Goal: Task Accomplishment & Management: Use online tool/utility

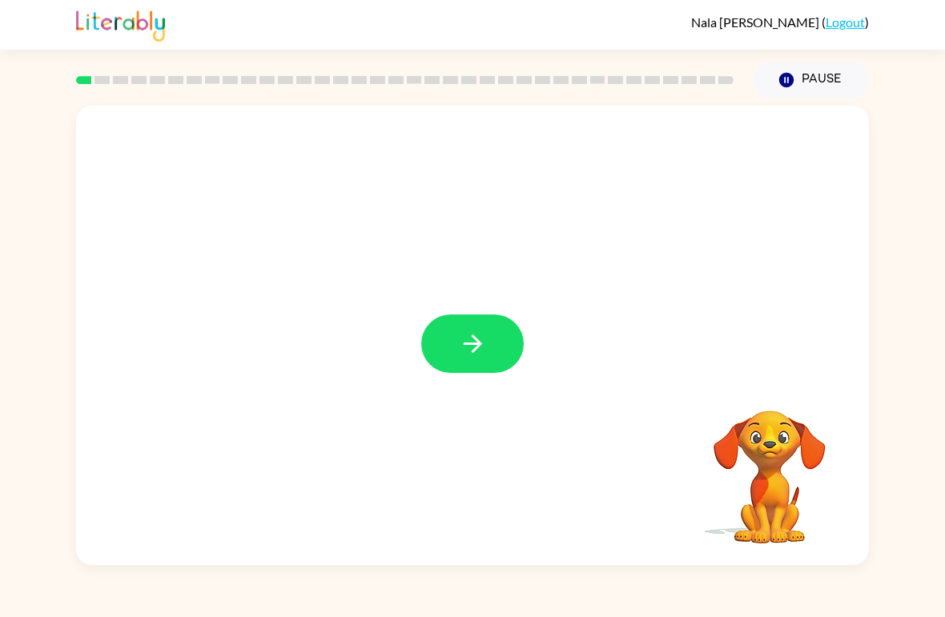
click at [471, 344] on icon "button" at bounding box center [472, 344] width 18 height 18
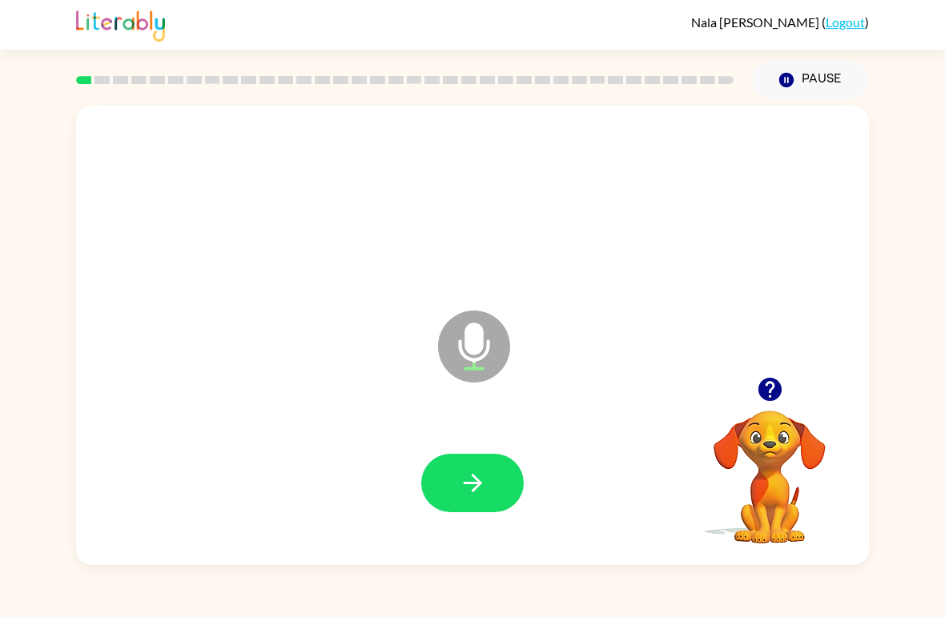
click at [488, 489] on button "button" at bounding box center [472, 483] width 103 height 58
click at [492, 477] on button "button" at bounding box center [472, 483] width 103 height 58
click at [481, 475] on icon "button" at bounding box center [473, 483] width 28 height 28
click at [461, 486] on icon "button" at bounding box center [473, 483] width 28 height 28
click at [489, 491] on button "button" at bounding box center [472, 483] width 103 height 58
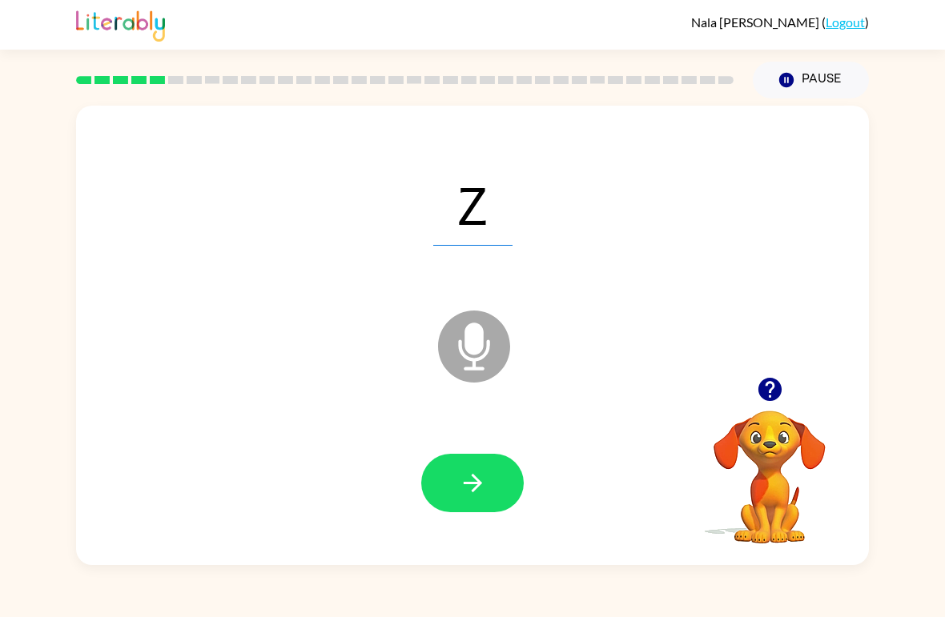
click at [473, 508] on button "button" at bounding box center [472, 483] width 103 height 58
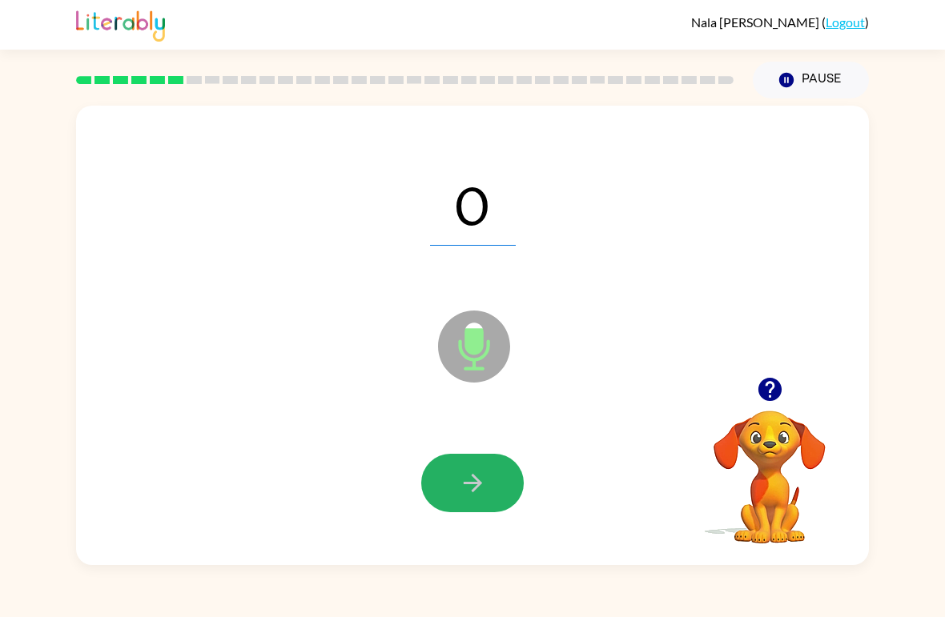
click at [476, 475] on icon "button" at bounding box center [473, 483] width 28 height 28
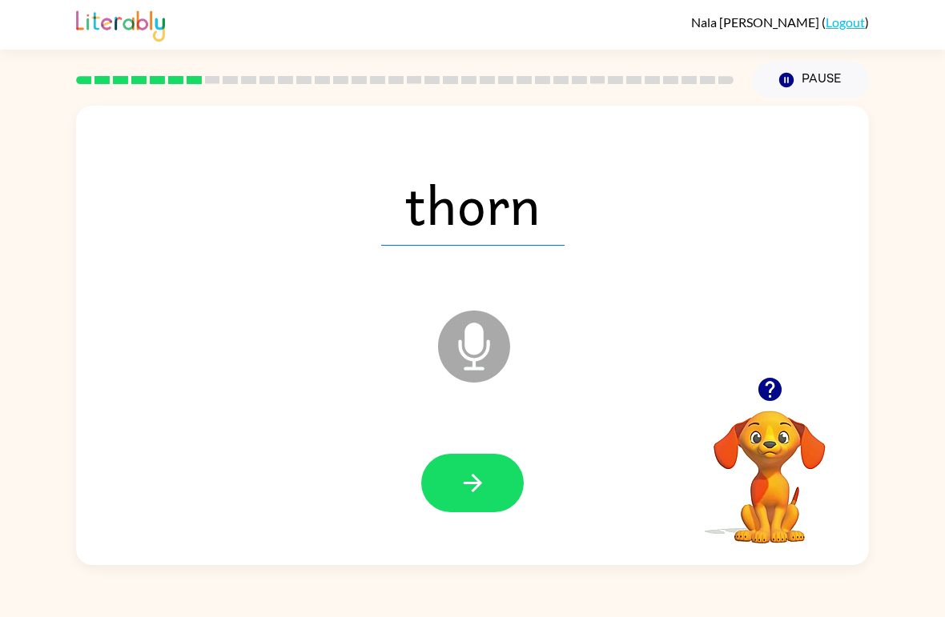
click at [479, 499] on button "button" at bounding box center [472, 483] width 103 height 58
click at [467, 481] on icon "button" at bounding box center [473, 483] width 28 height 28
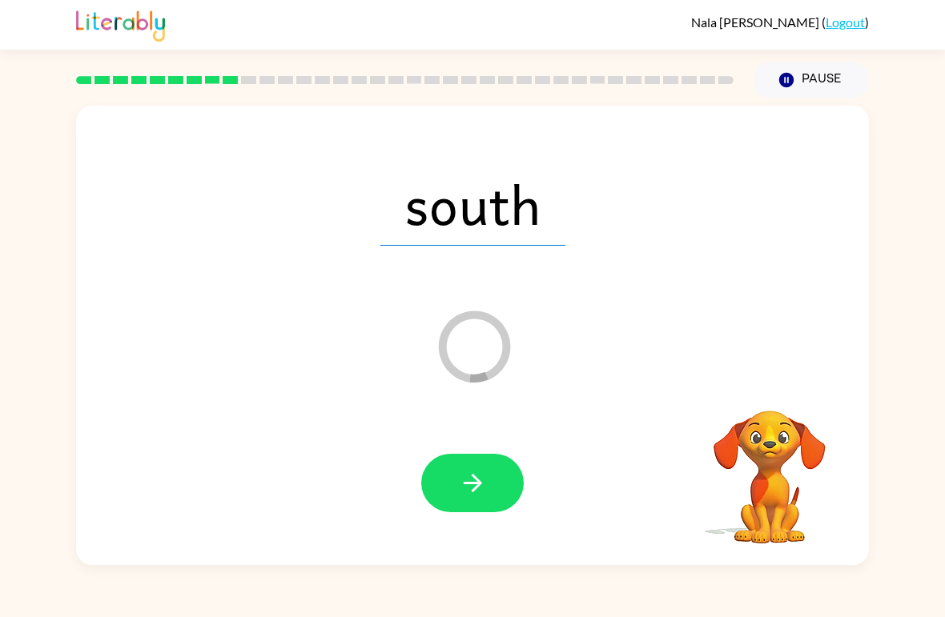
click at [475, 493] on icon "button" at bounding box center [473, 483] width 28 height 28
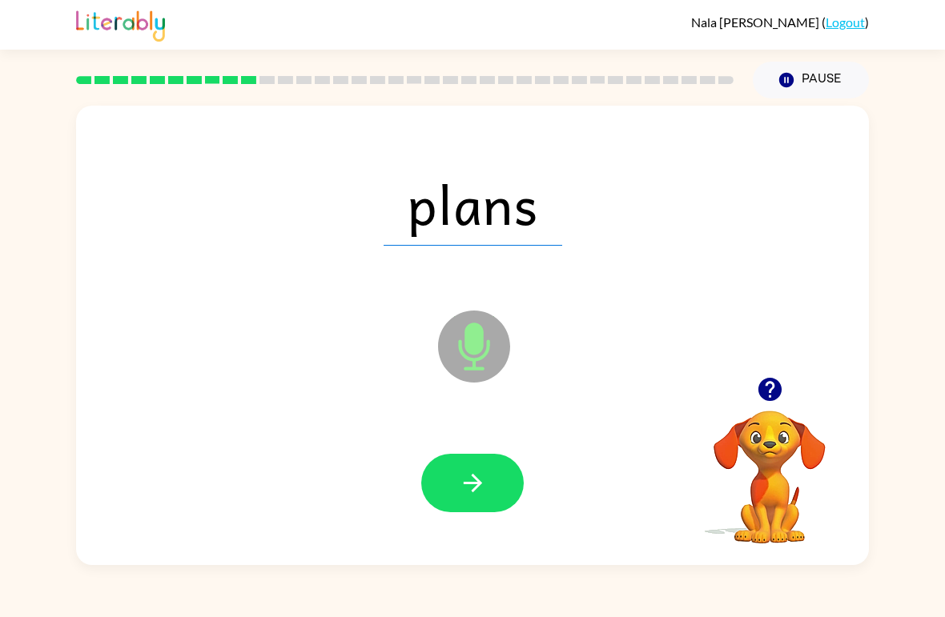
click at [470, 486] on icon "button" at bounding box center [473, 483] width 28 height 28
click at [459, 504] on button "button" at bounding box center [472, 483] width 103 height 58
click at [499, 491] on button "button" at bounding box center [472, 483] width 103 height 58
click at [495, 470] on button "button" at bounding box center [472, 483] width 103 height 58
click at [467, 486] on icon "button" at bounding box center [473, 483] width 28 height 28
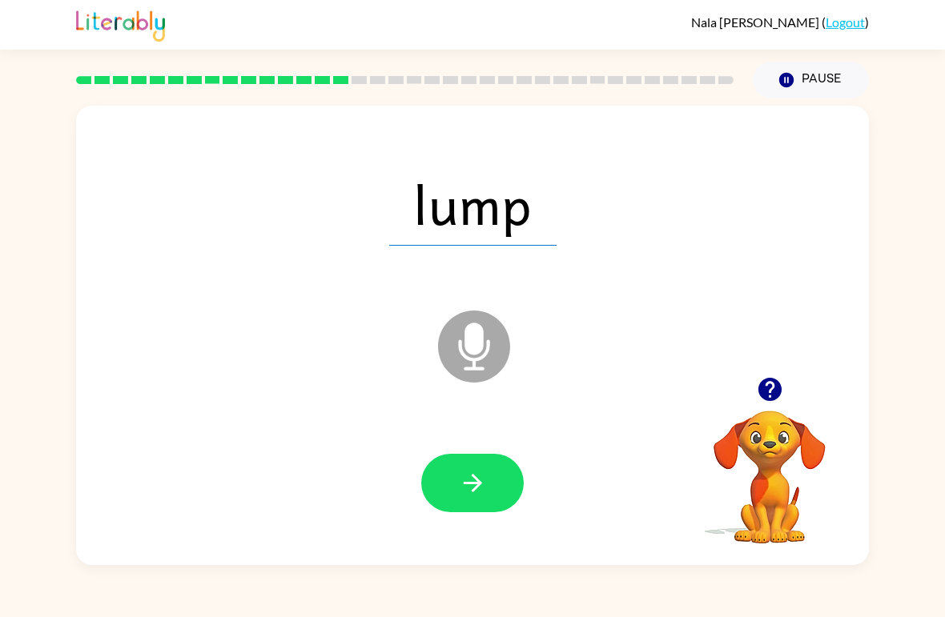
click at [469, 485] on icon "button" at bounding box center [472, 483] width 18 height 18
click at [477, 466] on button "button" at bounding box center [472, 483] width 103 height 58
click at [466, 470] on icon "button" at bounding box center [473, 483] width 28 height 28
click at [493, 484] on button "button" at bounding box center [472, 483] width 103 height 58
click at [499, 461] on button "button" at bounding box center [472, 483] width 103 height 58
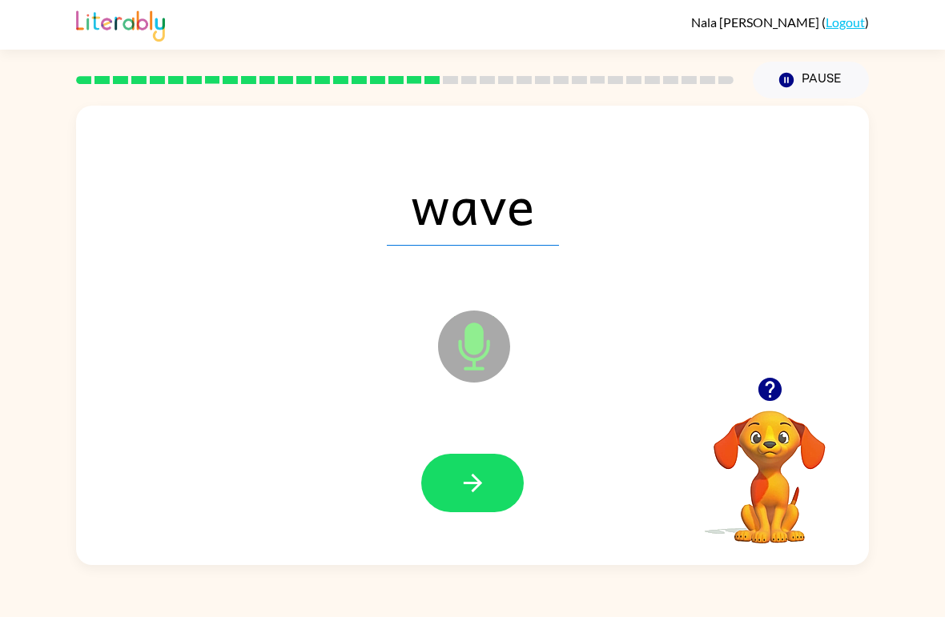
click at [486, 470] on icon "button" at bounding box center [473, 483] width 28 height 28
click at [483, 461] on button "button" at bounding box center [472, 483] width 103 height 58
click at [504, 477] on button "button" at bounding box center [472, 483] width 103 height 58
click at [504, 473] on button "button" at bounding box center [472, 483] width 103 height 58
click at [494, 490] on button "button" at bounding box center [472, 483] width 103 height 58
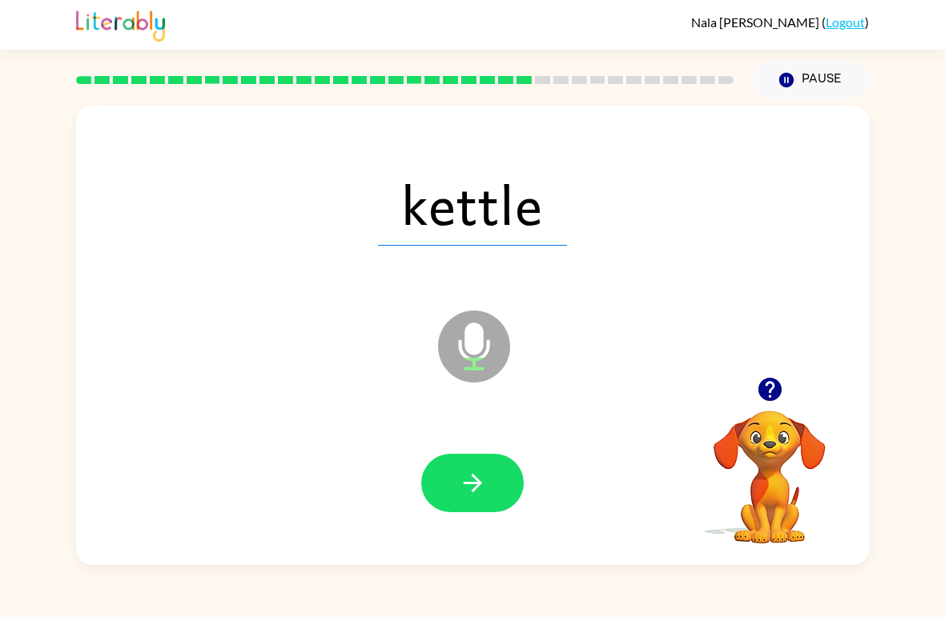
click at [489, 469] on button "button" at bounding box center [472, 483] width 103 height 58
click at [878, 121] on div "darken Microphone The Microphone is here when it is your turn to talk Your brow…" at bounding box center [472, 332] width 945 height 467
click at [470, 477] on icon "button" at bounding box center [473, 483] width 28 height 28
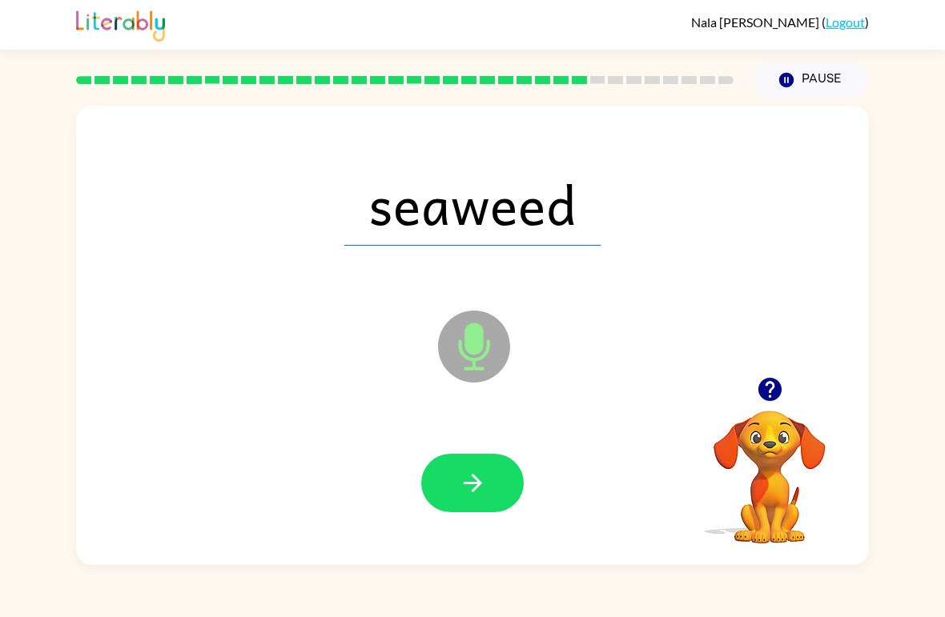
click at [469, 489] on icon "button" at bounding box center [473, 483] width 28 height 28
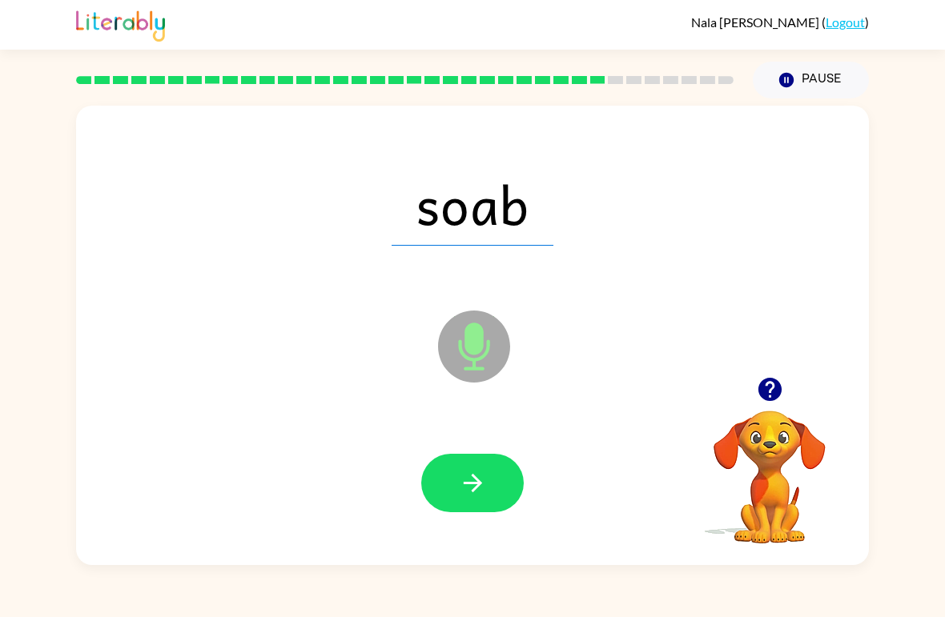
click at [445, 509] on button "button" at bounding box center [472, 483] width 103 height 58
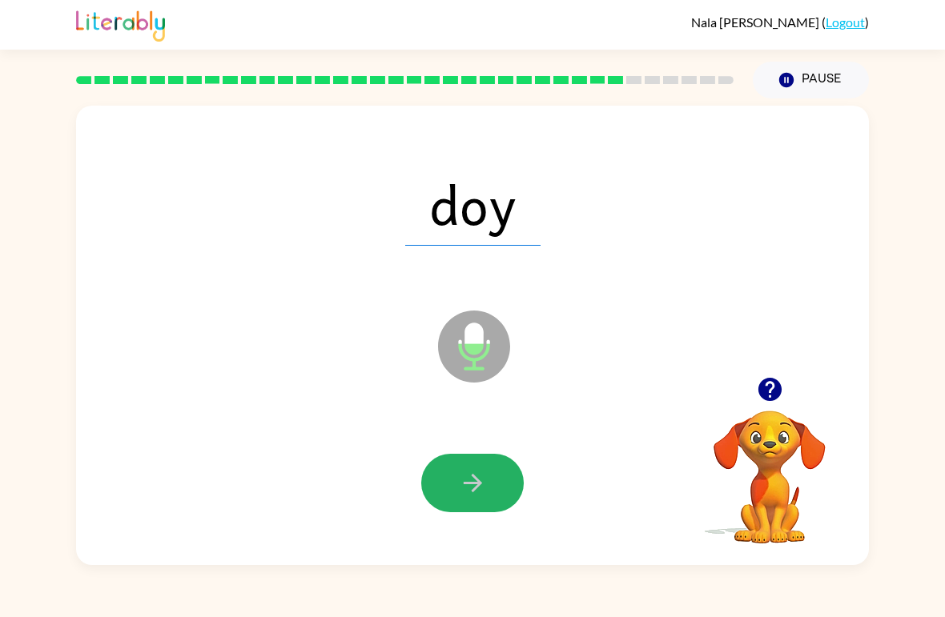
click at [493, 489] on button "button" at bounding box center [472, 483] width 103 height 58
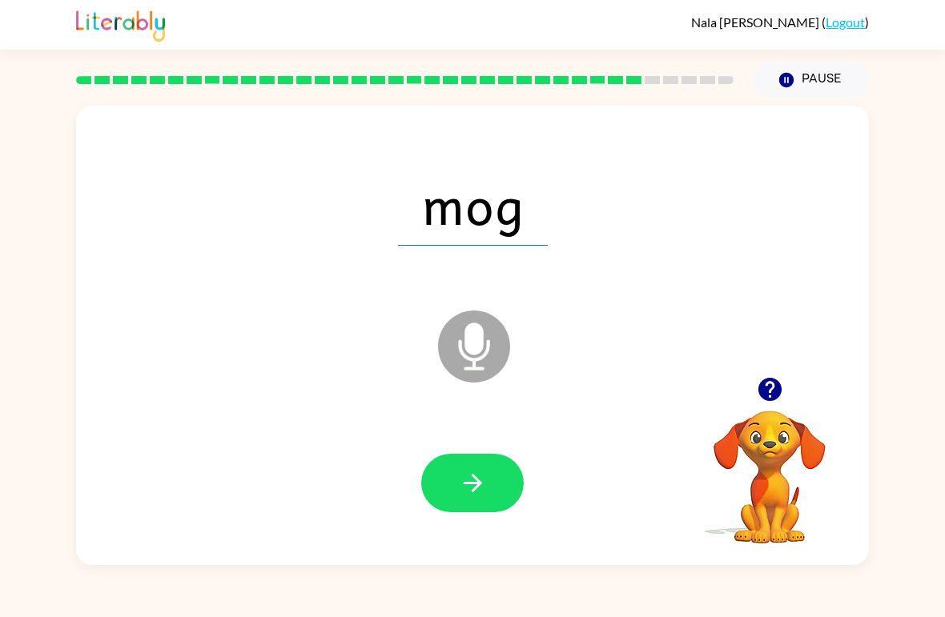
click at [494, 510] on button "button" at bounding box center [472, 483] width 103 height 58
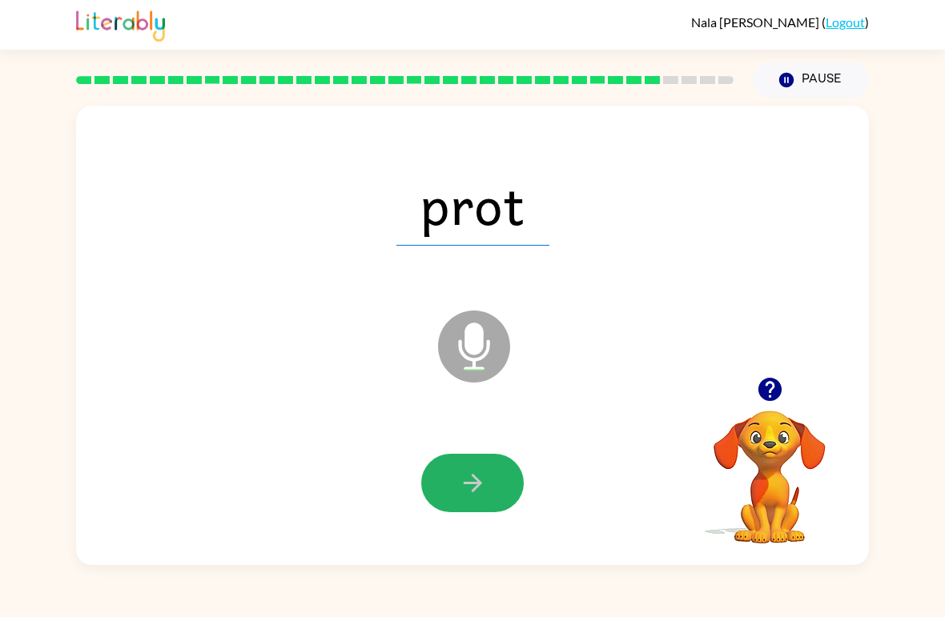
click at [494, 466] on button "button" at bounding box center [472, 483] width 103 height 58
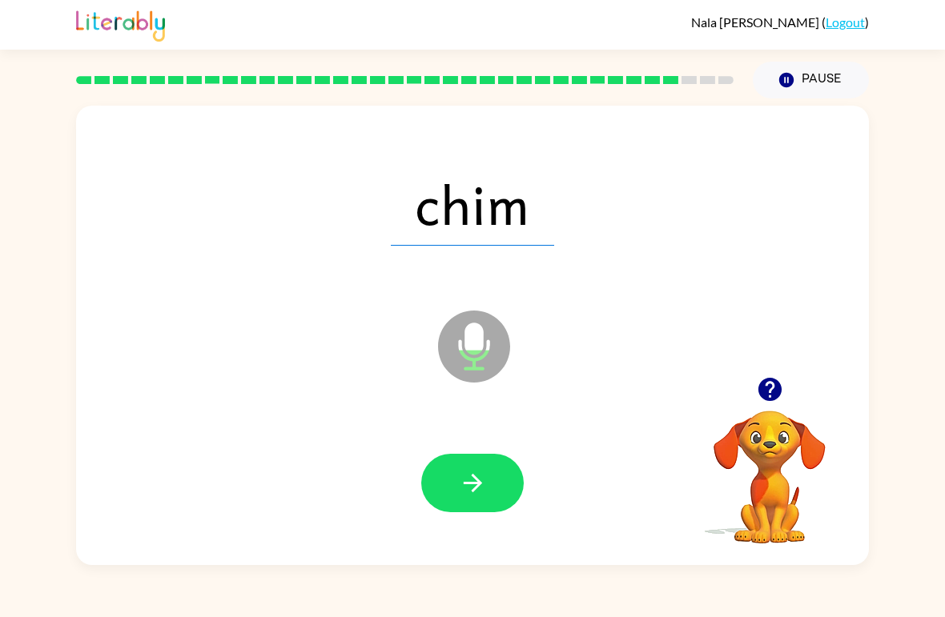
click at [490, 507] on button "button" at bounding box center [472, 483] width 103 height 58
click at [436, 487] on button "button" at bounding box center [472, 483] width 103 height 58
click at [440, 505] on button "button" at bounding box center [472, 483] width 103 height 58
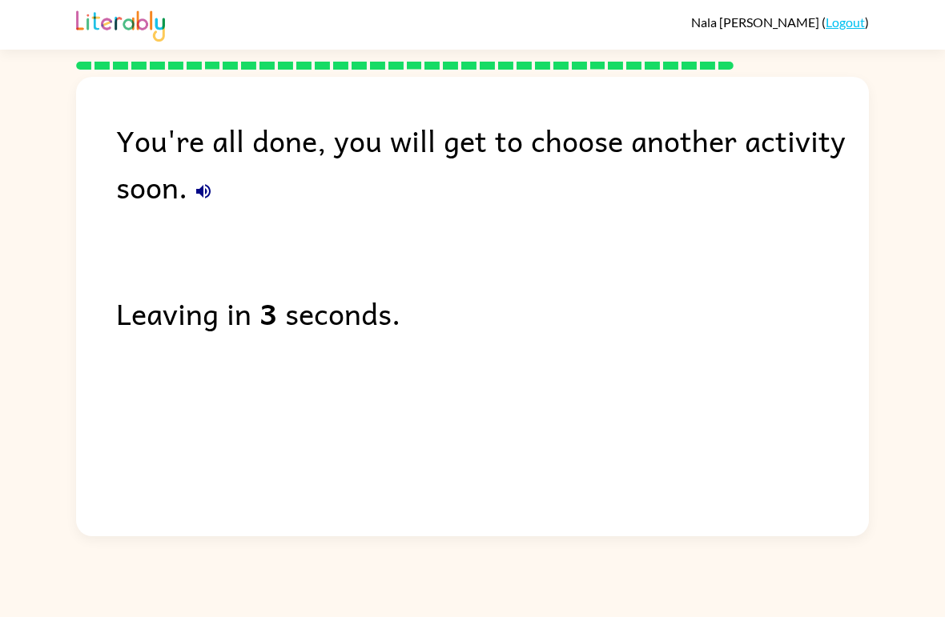
click at [228, 191] on div "You're all done, you will get to choose another activity soon." at bounding box center [492, 163] width 753 height 93
